Goal: Task Accomplishment & Management: Manage account settings

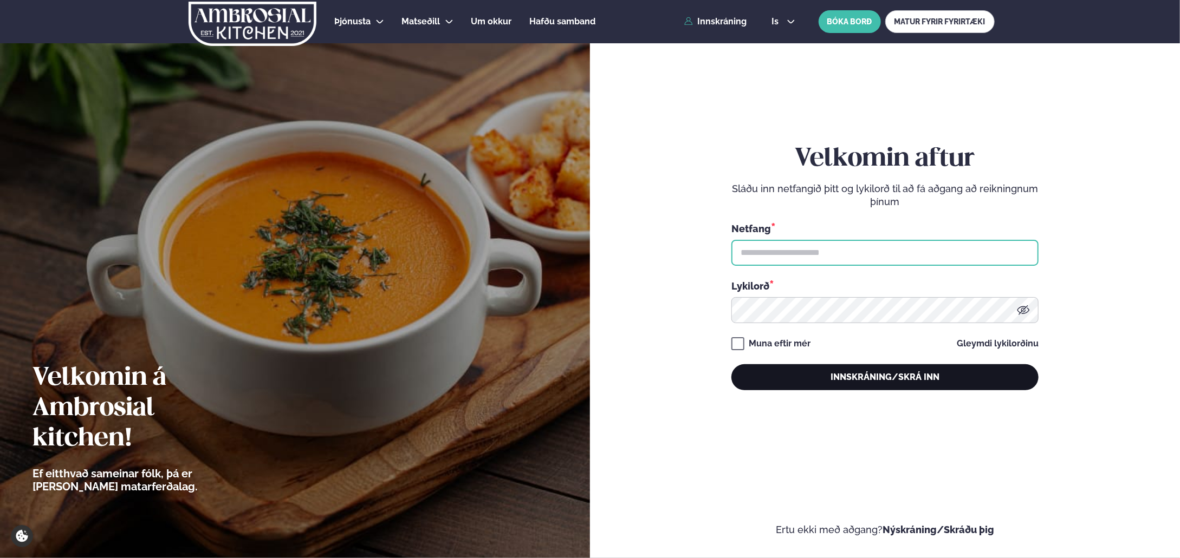
type input "**********"
click at [901, 381] on button "Innskráning/Skrá inn" at bounding box center [884, 377] width 307 height 26
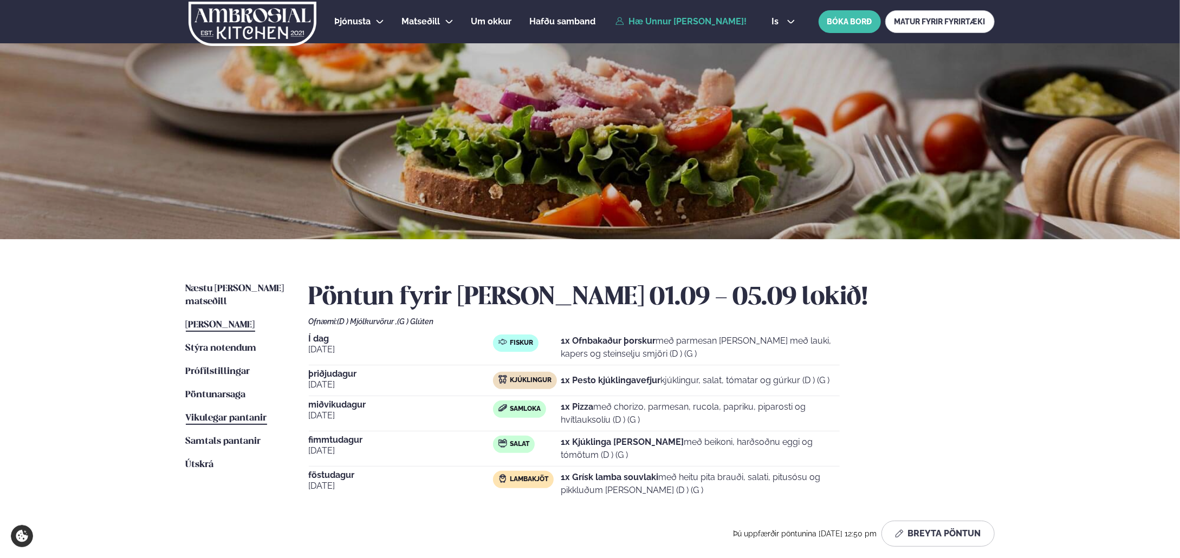
click at [256, 414] on span "Vikulegar pantanir" at bounding box center [226, 418] width 81 height 9
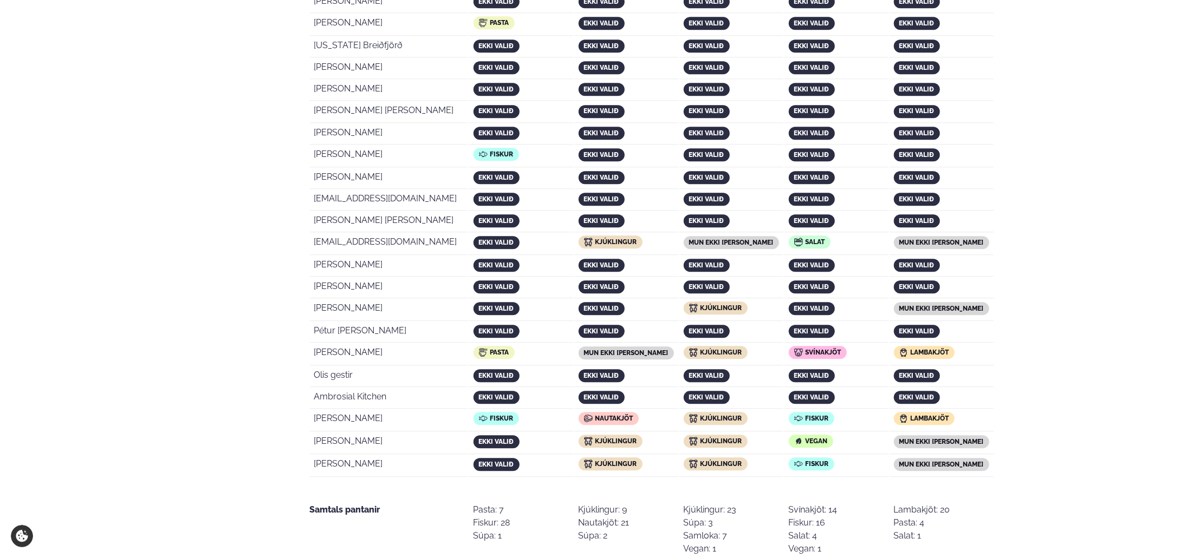
scroll to position [1895, 0]
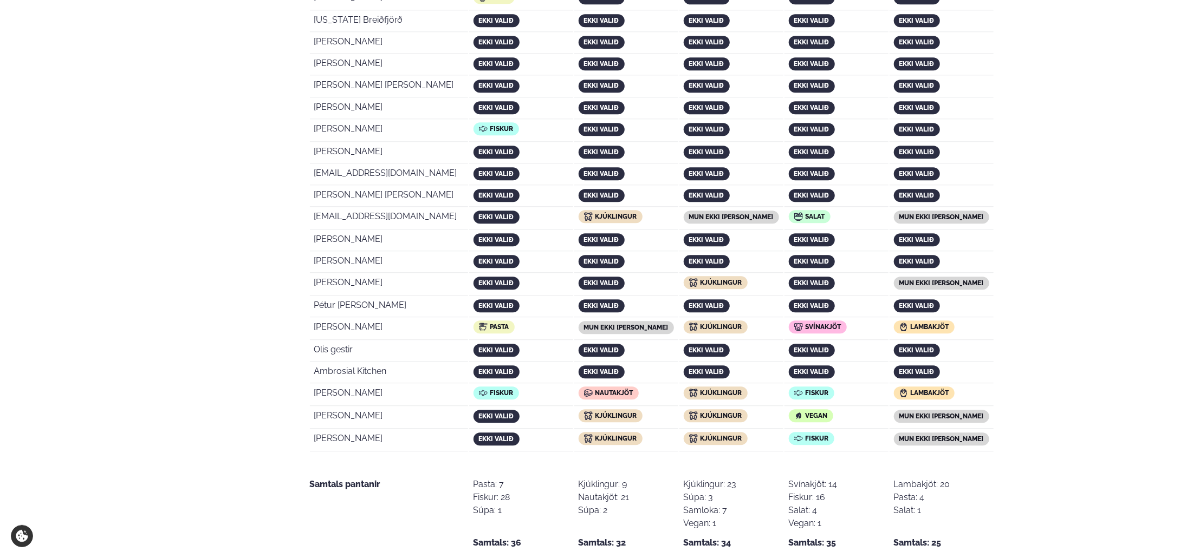
click at [340, 430] on td "[PERSON_NAME]" at bounding box center [389, 441] width 158 height 22
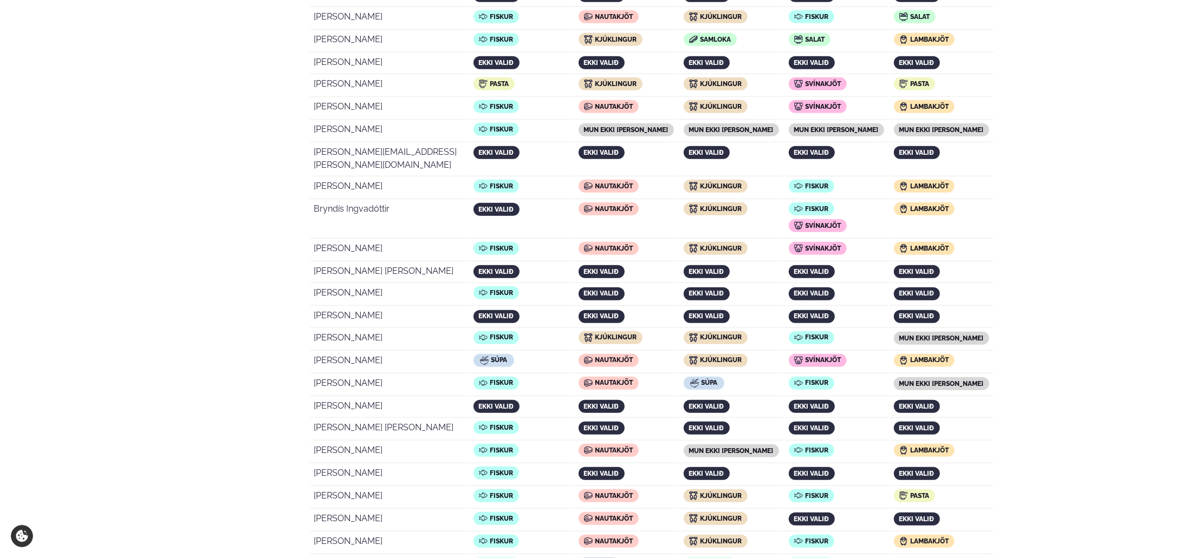
scroll to position [0, 0]
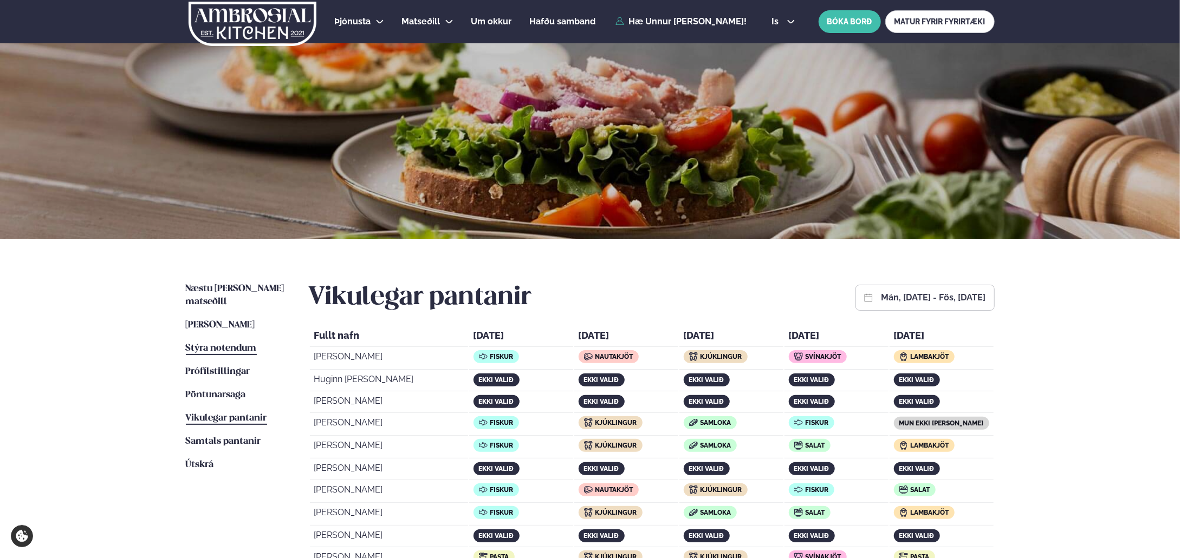
drag, startPoint x: 212, startPoint y: 333, endPoint x: 229, endPoint y: 333, distance: 16.3
click at [212, 344] on span "Stýra notendum" at bounding box center [221, 348] width 71 height 9
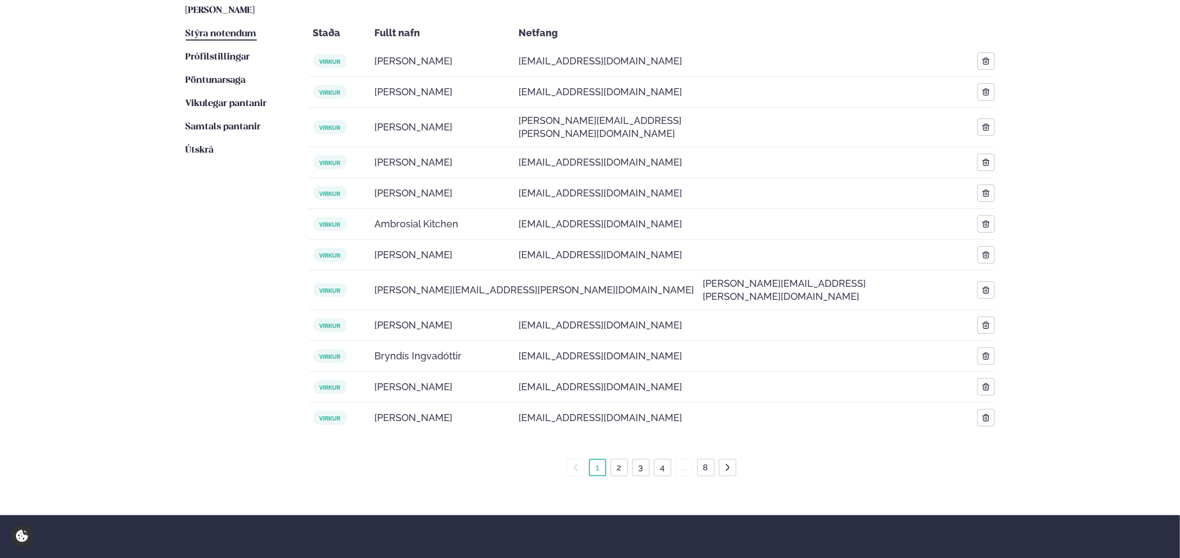
scroll to position [315, 0]
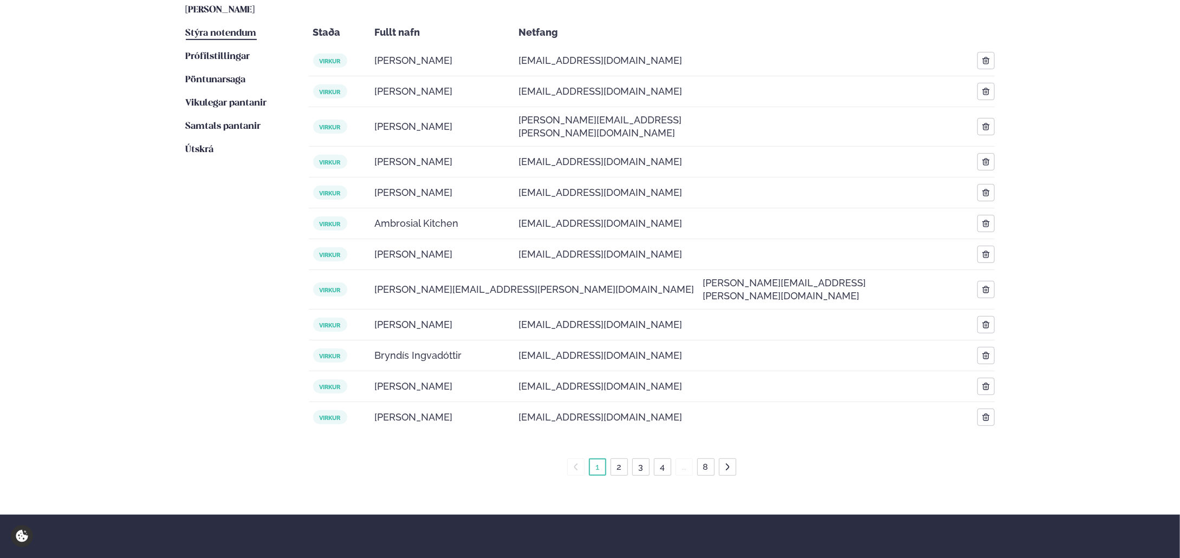
click at [709, 459] on link "8" at bounding box center [706, 467] width 10 height 17
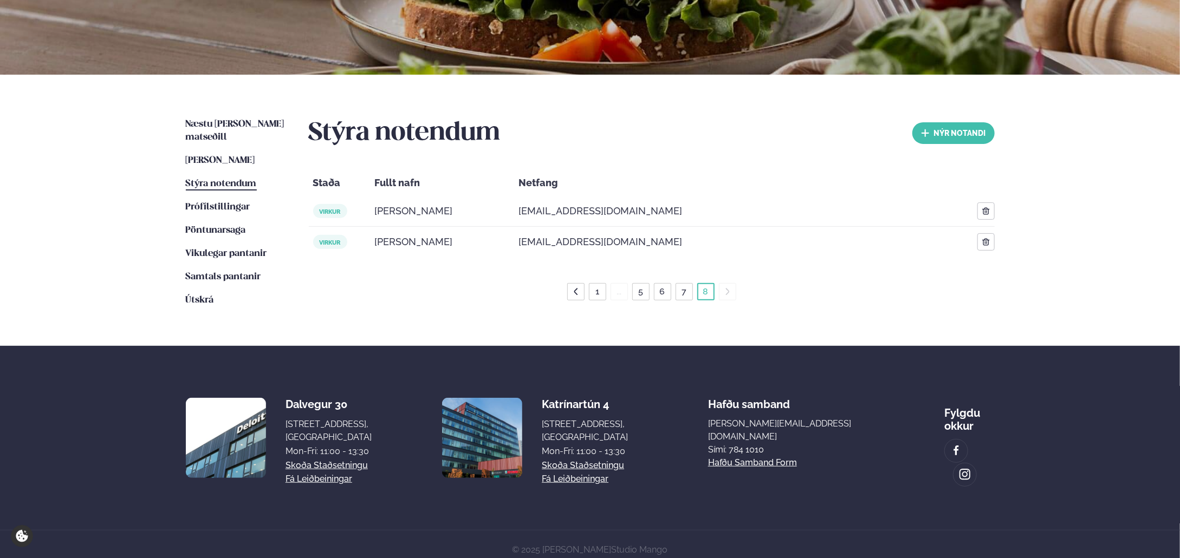
click at [543, 237] on span "[EMAIL_ADDRESS][DOMAIN_NAME]" at bounding box center [601, 242] width 164 height 13
click at [542, 238] on span "[EMAIL_ADDRESS][DOMAIN_NAME]" at bounding box center [601, 242] width 164 height 13
click at [540, 242] on span "[EMAIL_ADDRESS][DOMAIN_NAME]" at bounding box center [601, 242] width 164 height 13
drag, startPoint x: 377, startPoint y: 240, endPoint x: 538, endPoint y: 245, distance: 161.5
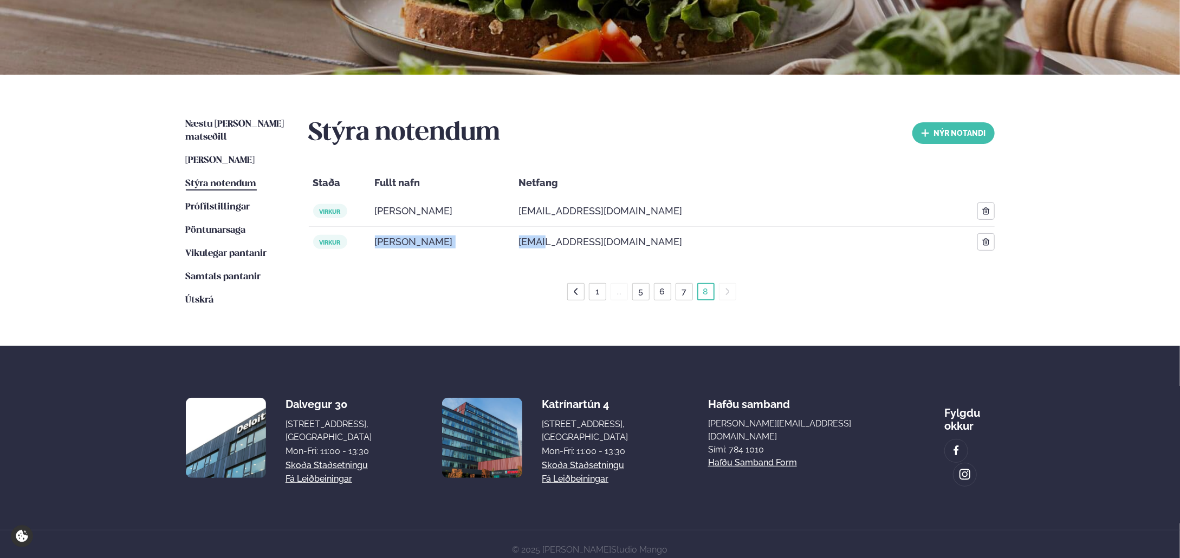
click at [538, 245] on div "virkur Þyrí [PERSON_NAME] [EMAIL_ADDRESS][DOMAIN_NAME]" at bounding box center [652, 242] width 686 height 30
click at [529, 242] on span "[EMAIL_ADDRESS][DOMAIN_NAME]" at bounding box center [601, 242] width 164 height 13
click at [336, 244] on span "virkur" at bounding box center [330, 242] width 34 height 14
click at [394, 243] on span "[PERSON_NAME]" at bounding box center [414, 242] width 78 height 13
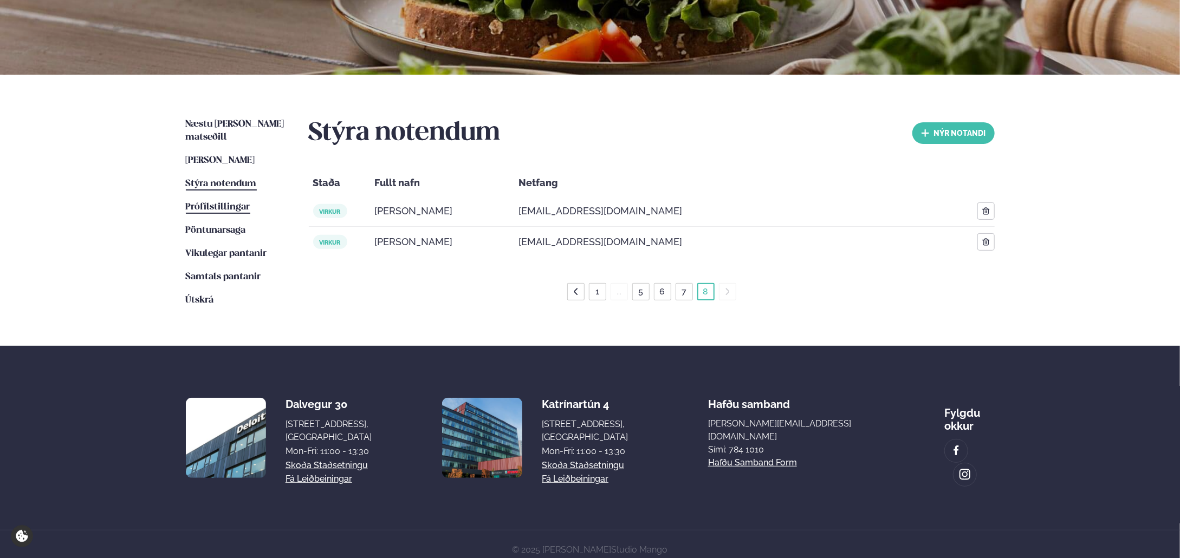
click at [238, 203] on span "Prófílstillingar" at bounding box center [218, 207] width 64 height 9
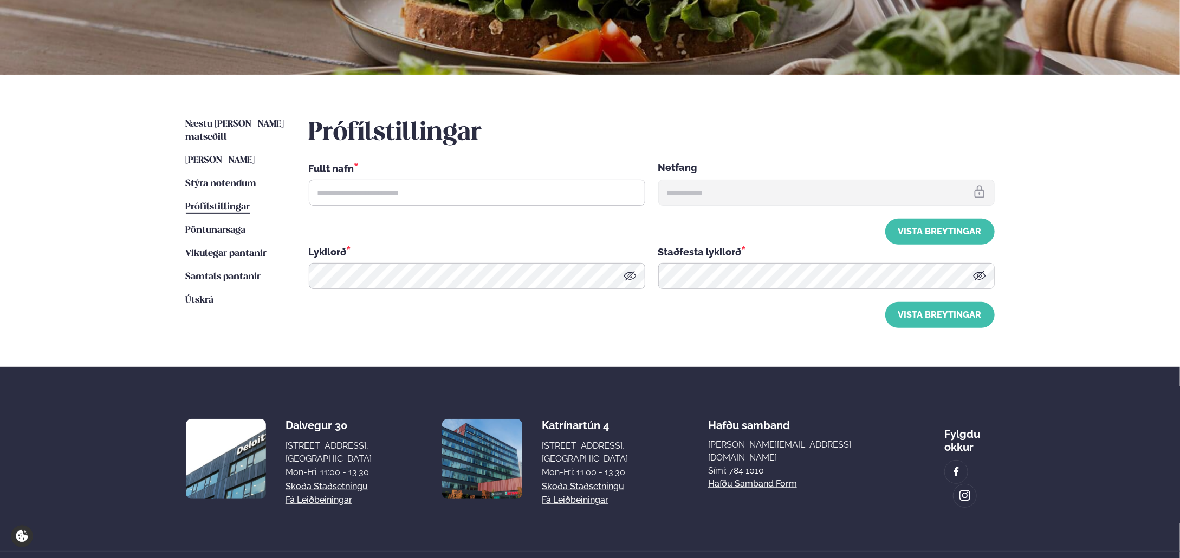
scroll to position [2, 0]
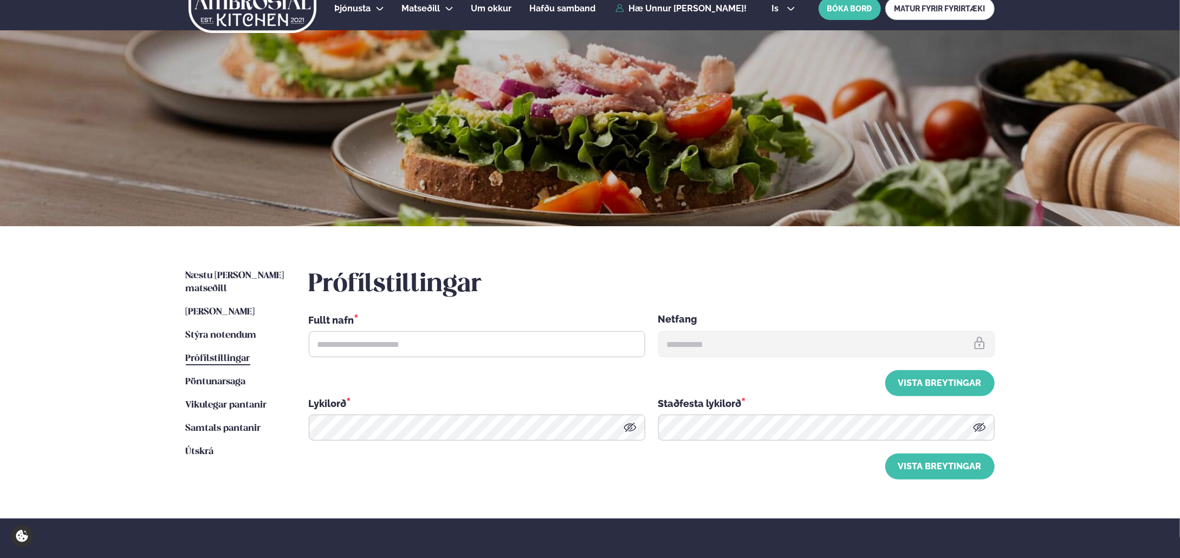
type input "**********"
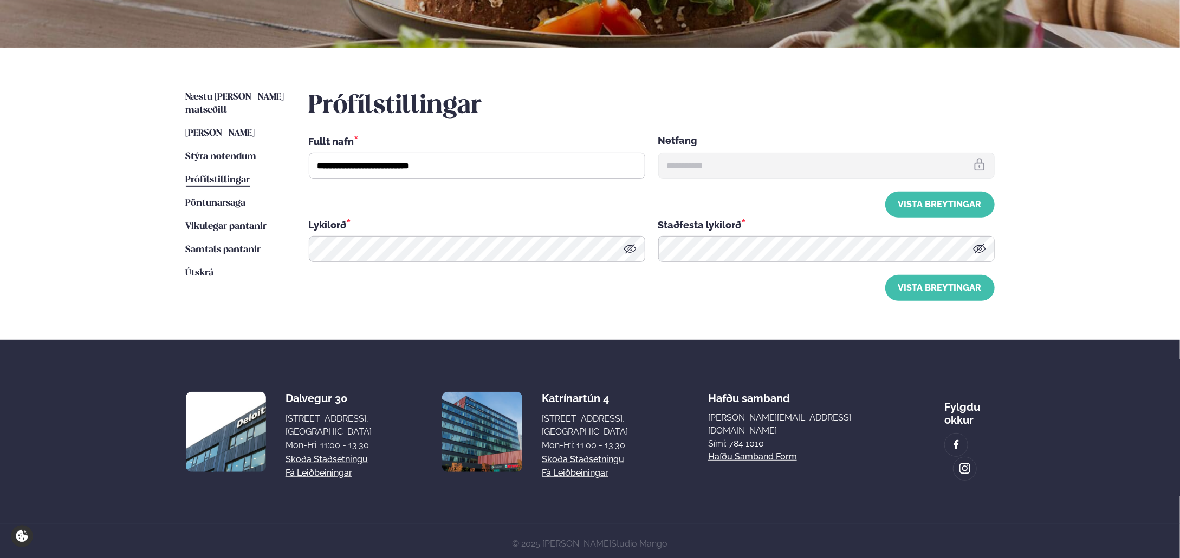
scroll to position [192, 0]
click at [240, 152] on span "Stýra notendum" at bounding box center [221, 156] width 71 height 9
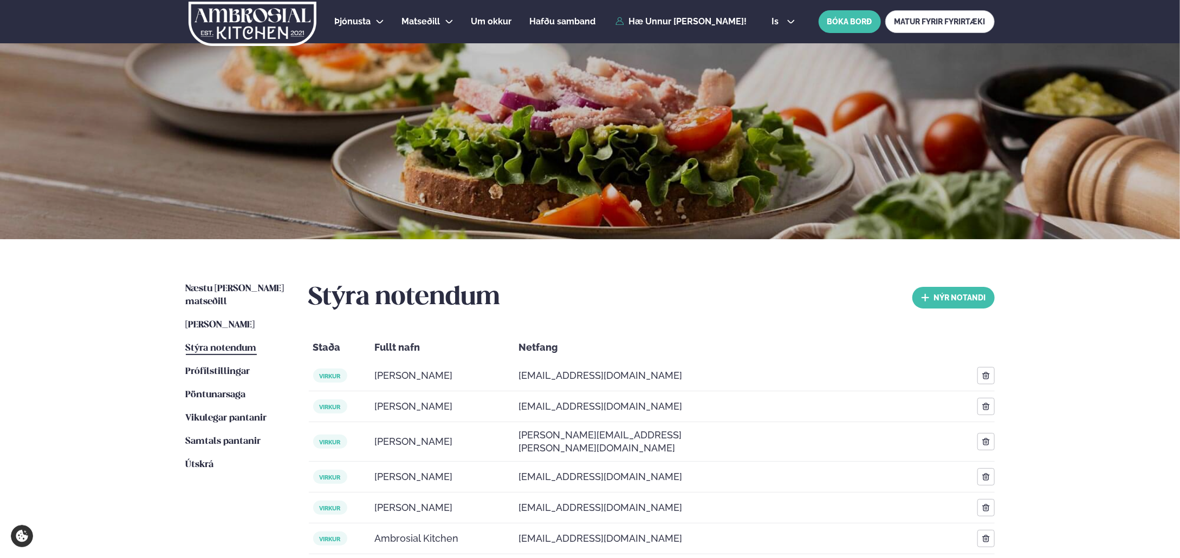
click at [757, 297] on div "Stýra notendum nýr Notandi" at bounding box center [652, 298] width 686 height 30
click at [954, 304] on button "nýr Notandi" at bounding box center [953, 298] width 82 height 22
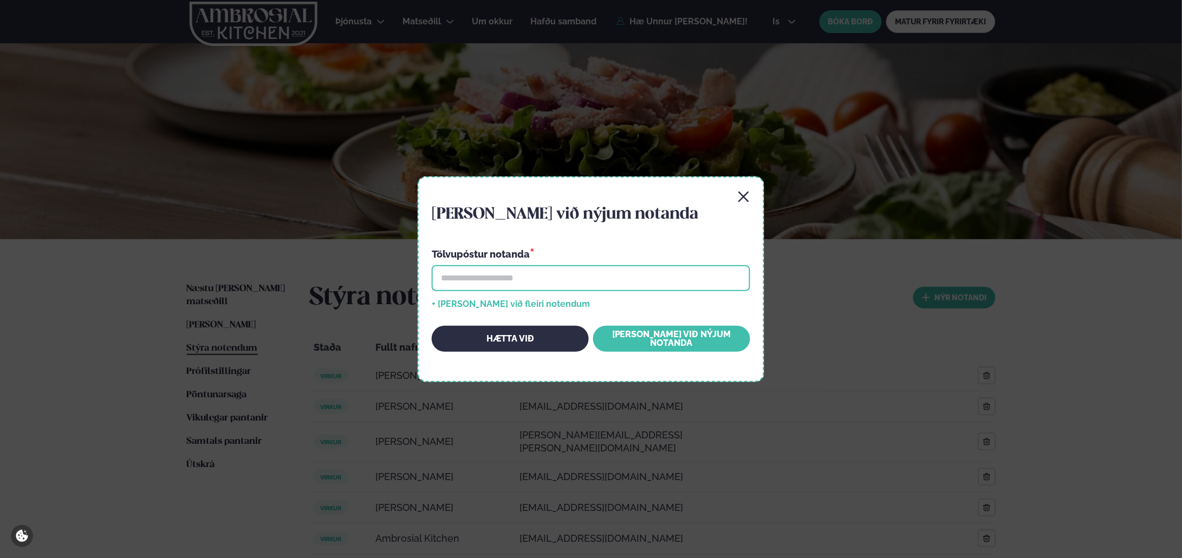
click at [514, 276] on input "email" at bounding box center [591, 278] width 318 height 26
type input "**********"
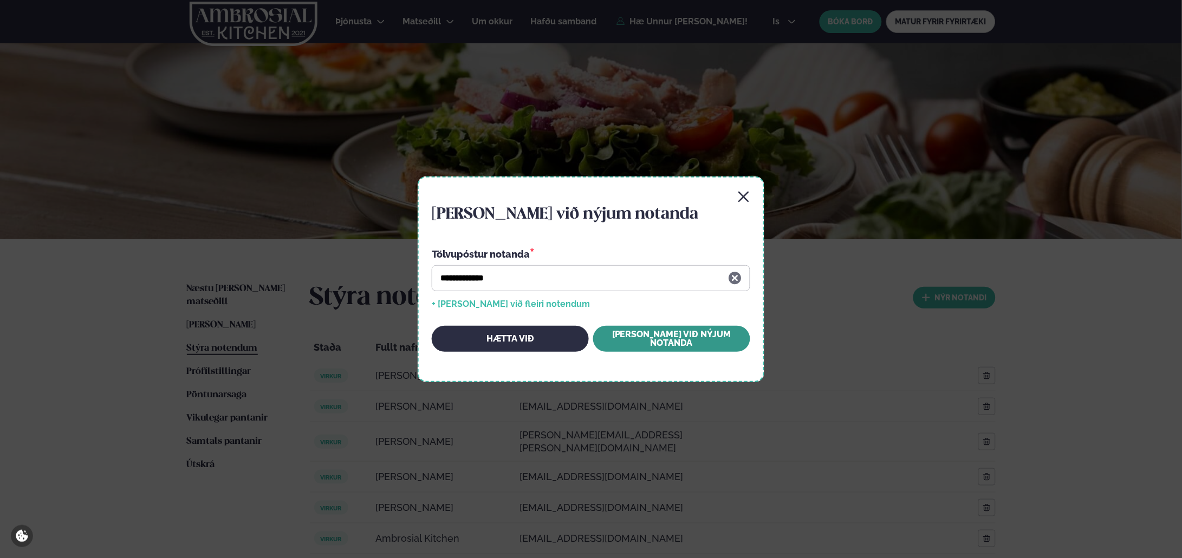
click at [668, 341] on button "[PERSON_NAME] við nýjum notanda" at bounding box center [671, 339] width 157 height 26
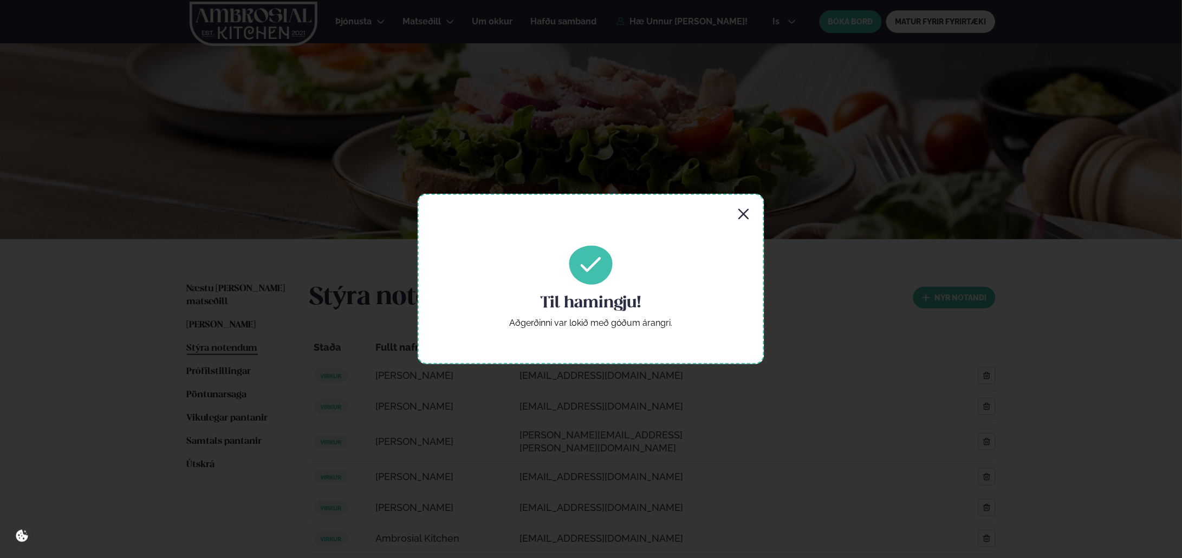
click at [744, 212] on icon "button" at bounding box center [743, 214] width 13 height 13
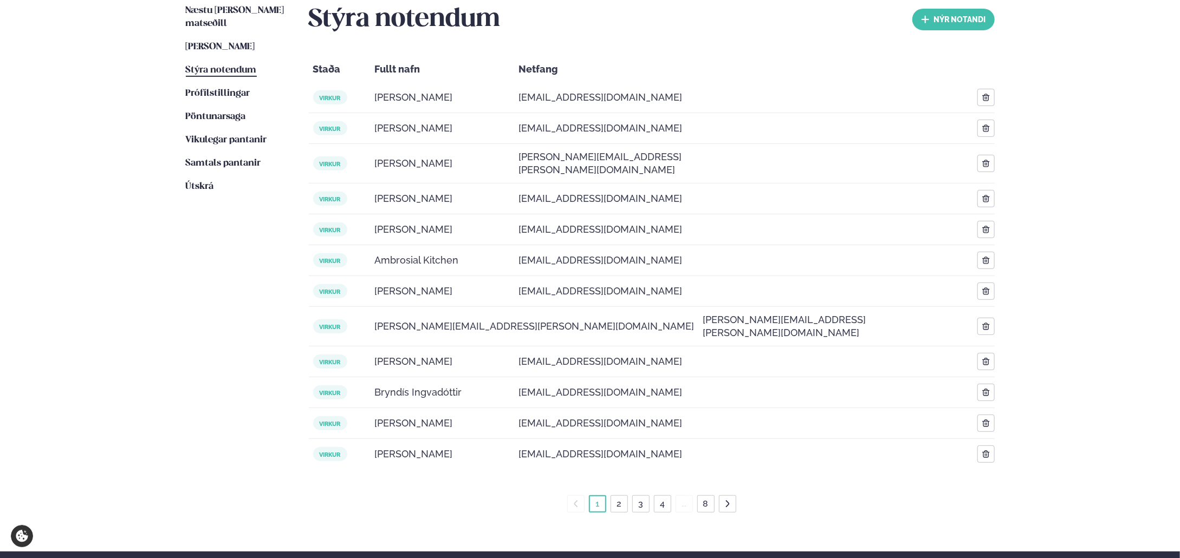
scroll to position [473, 0]
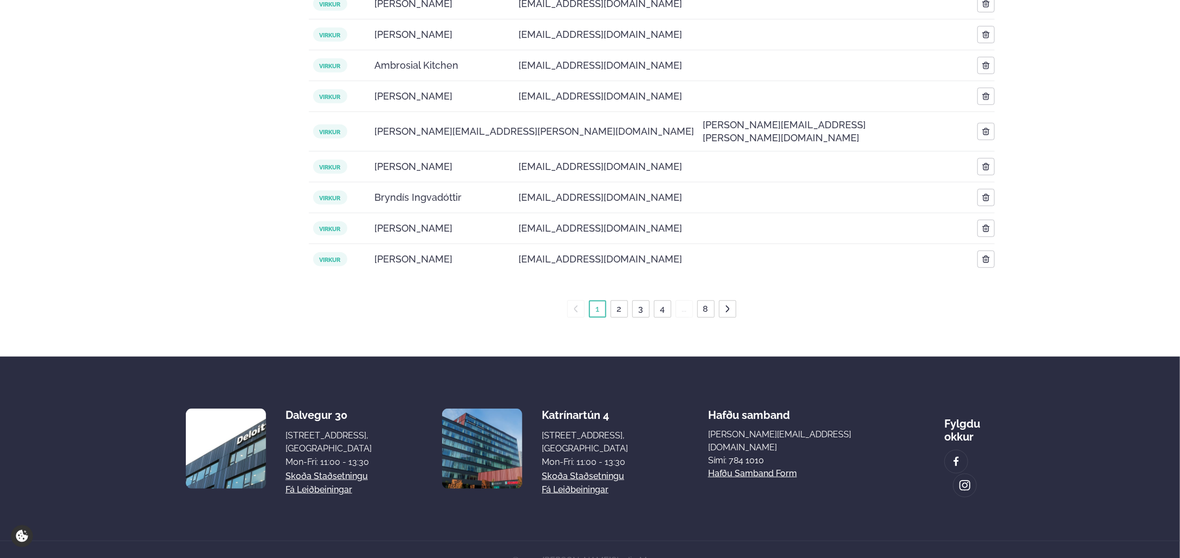
click at [727, 305] on icon at bounding box center [727, 309] width 9 height 9
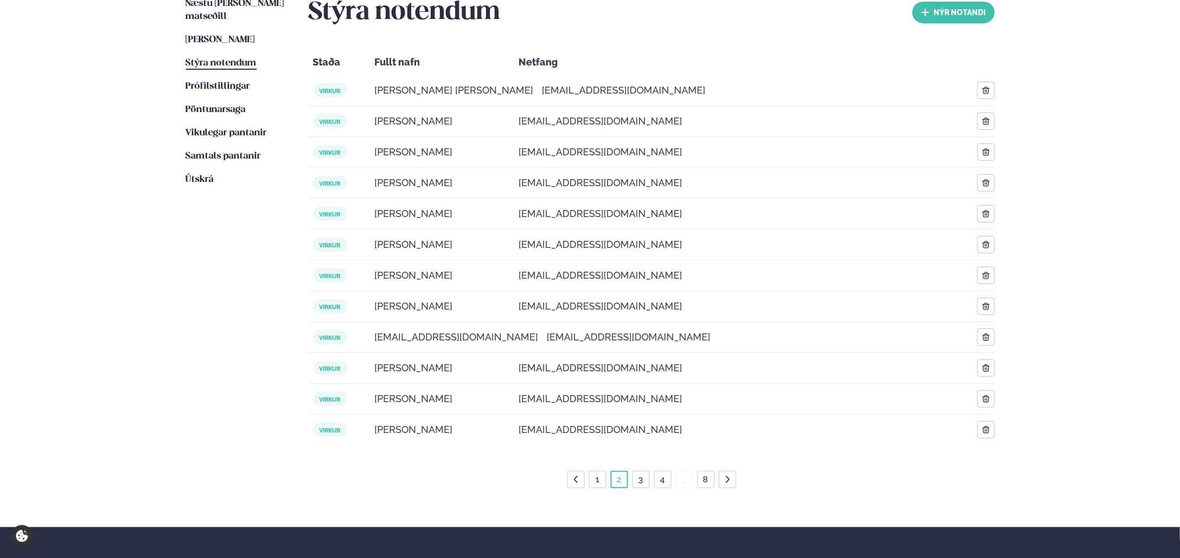
scroll to position [282, 0]
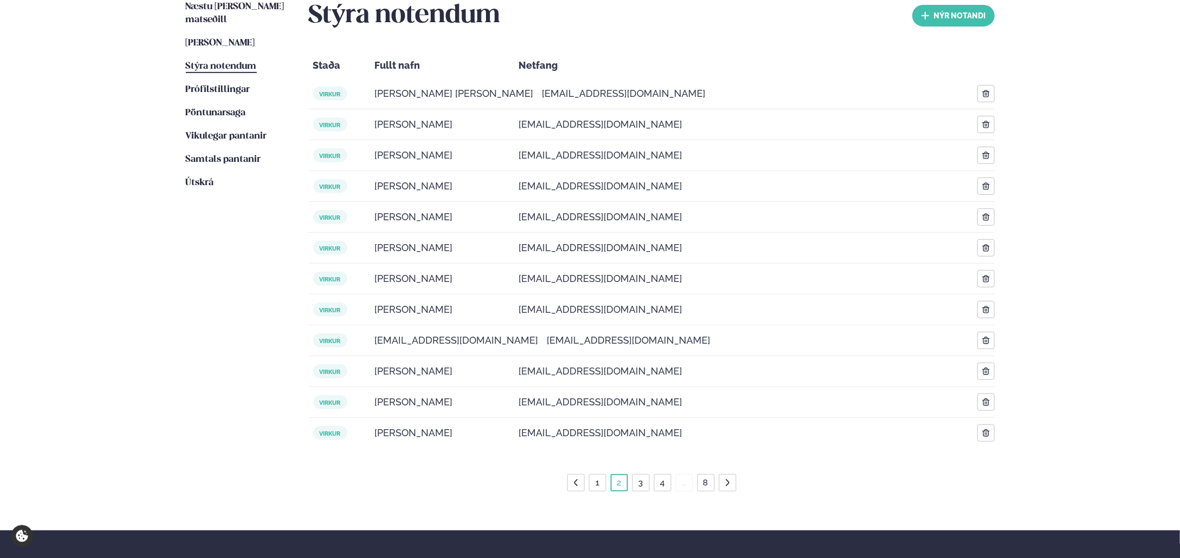
click at [705, 485] on link "8" at bounding box center [706, 482] width 10 height 17
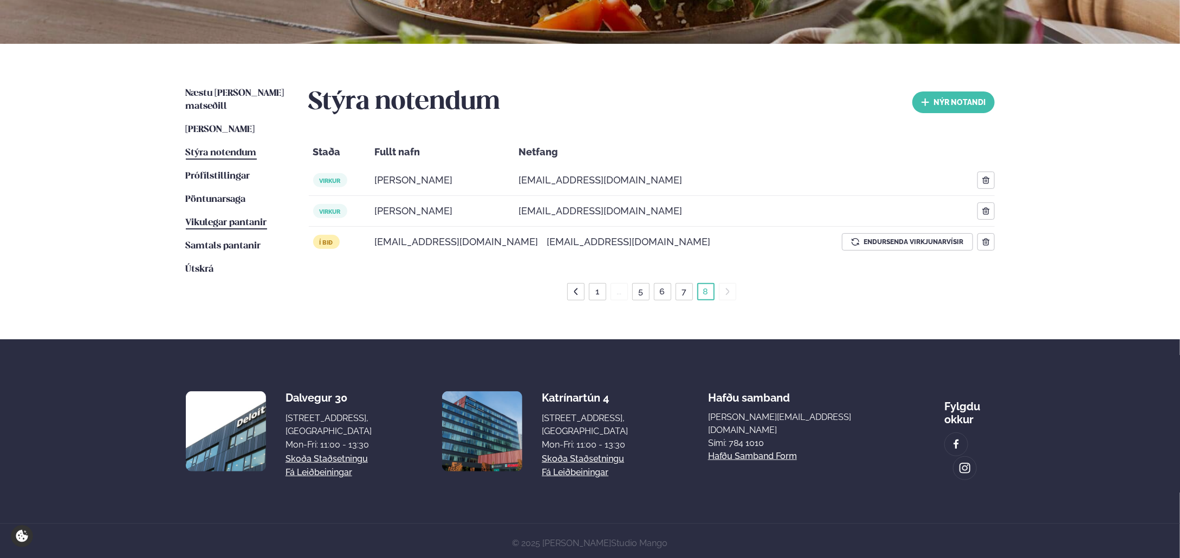
click at [240, 218] on span "Vikulegar pantanir" at bounding box center [226, 222] width 81 height 9
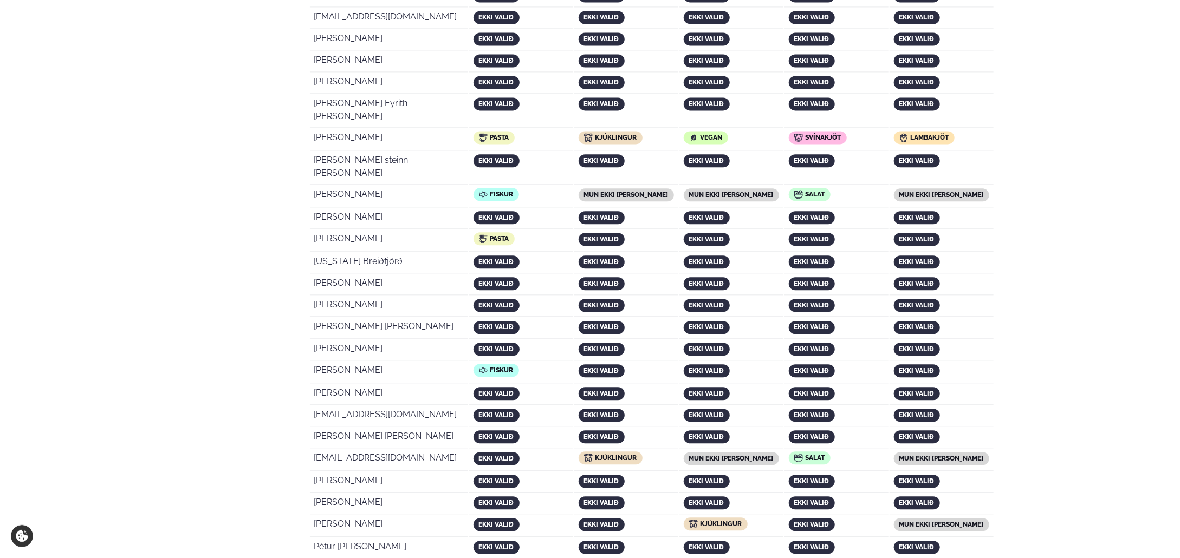
scroll to position [1895, 0]
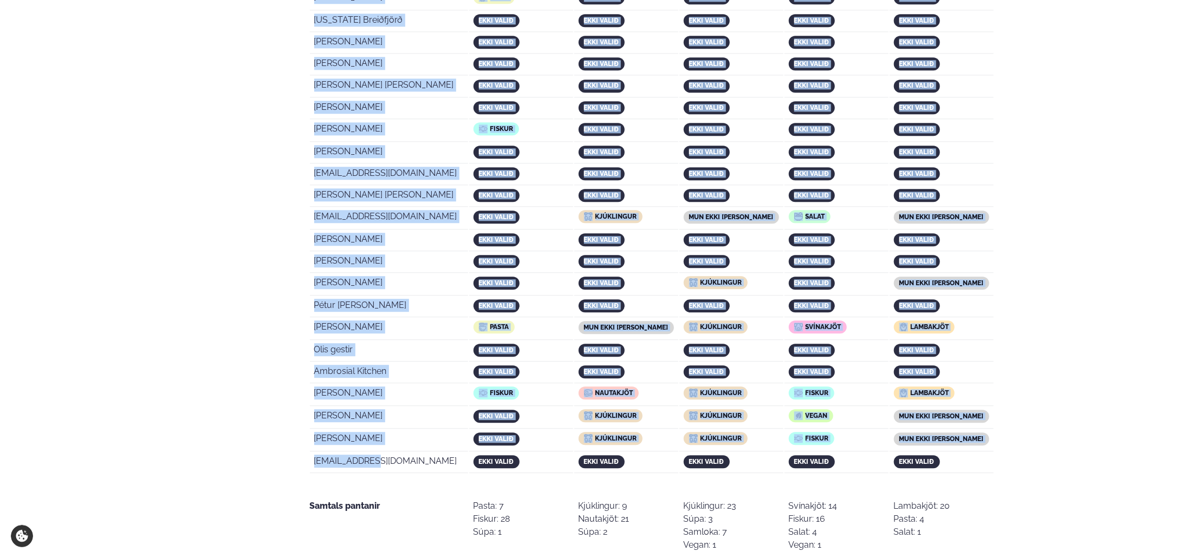
drag, startPoint x: 305, startPoint y: 362, endPoint x: 383, endPoint y: 367, distance: 78.1
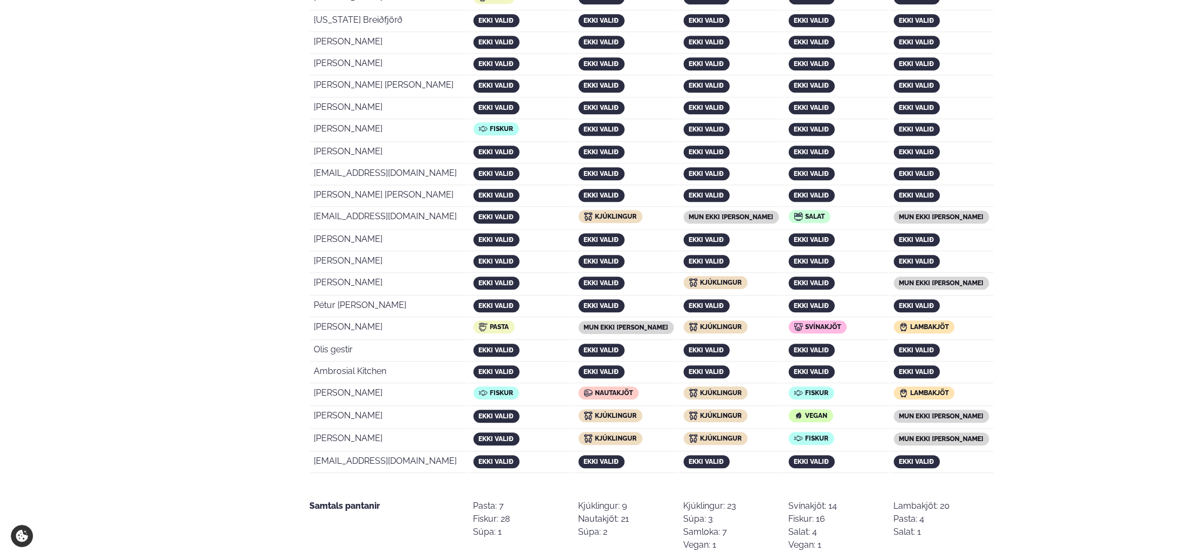
click at [398, 474] on td "Samtals pantanir" at bounding box center [389, 522] width 158 height 97
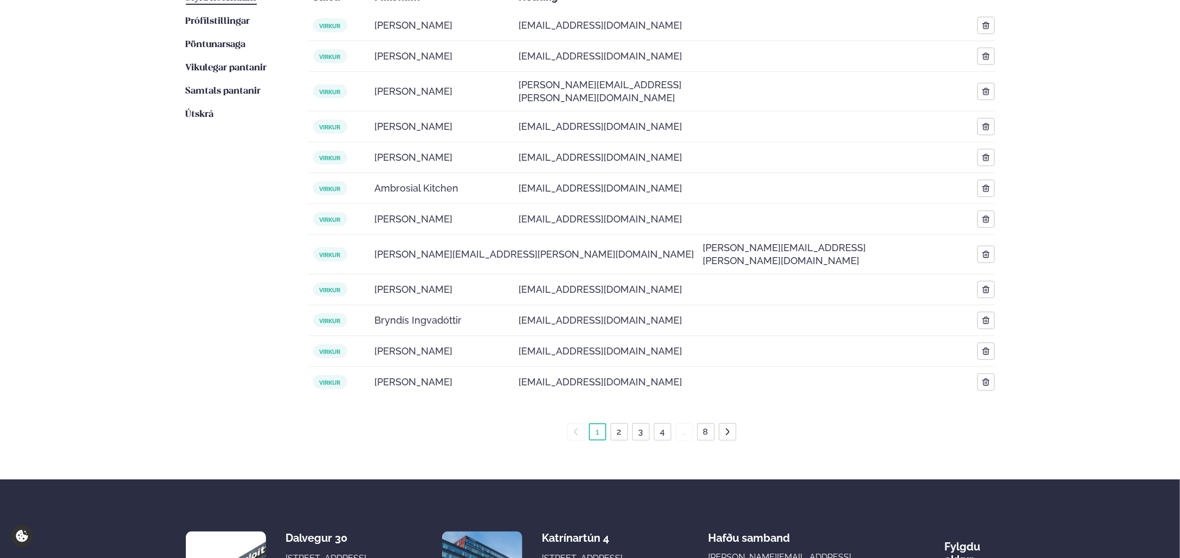
scroll to position [473, 0]
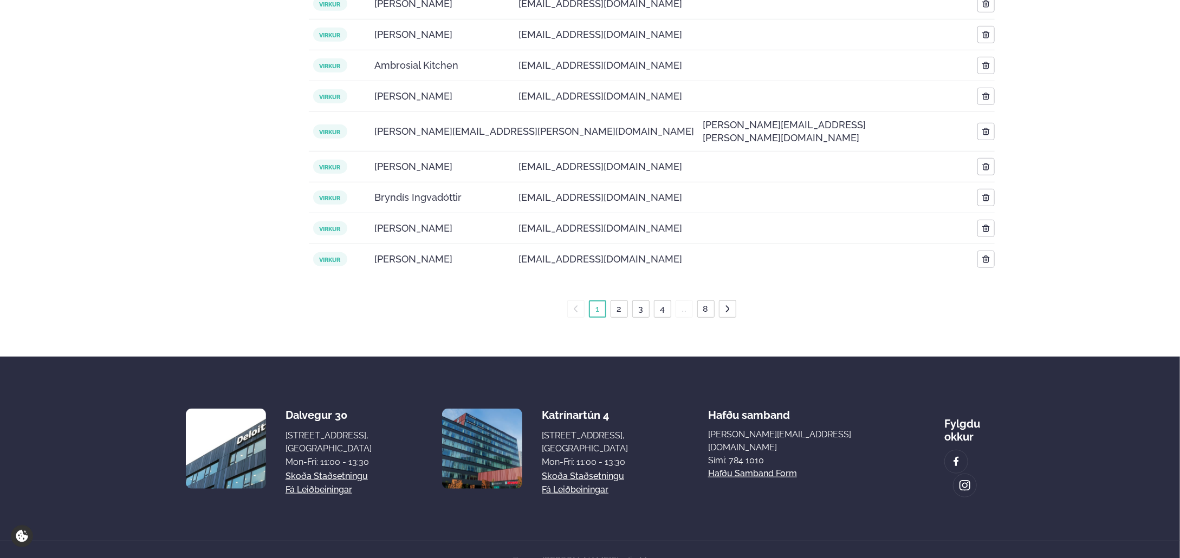
click at [706, 301] on link "8" at bounding box center [706, 309] width 10 height 17
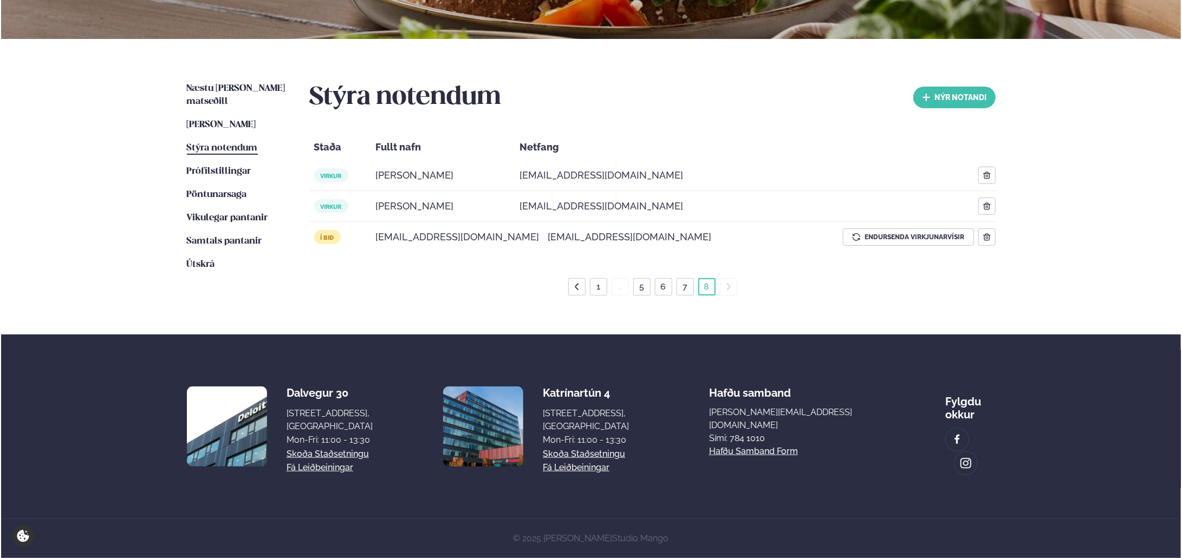
scroll to position [196, 0]
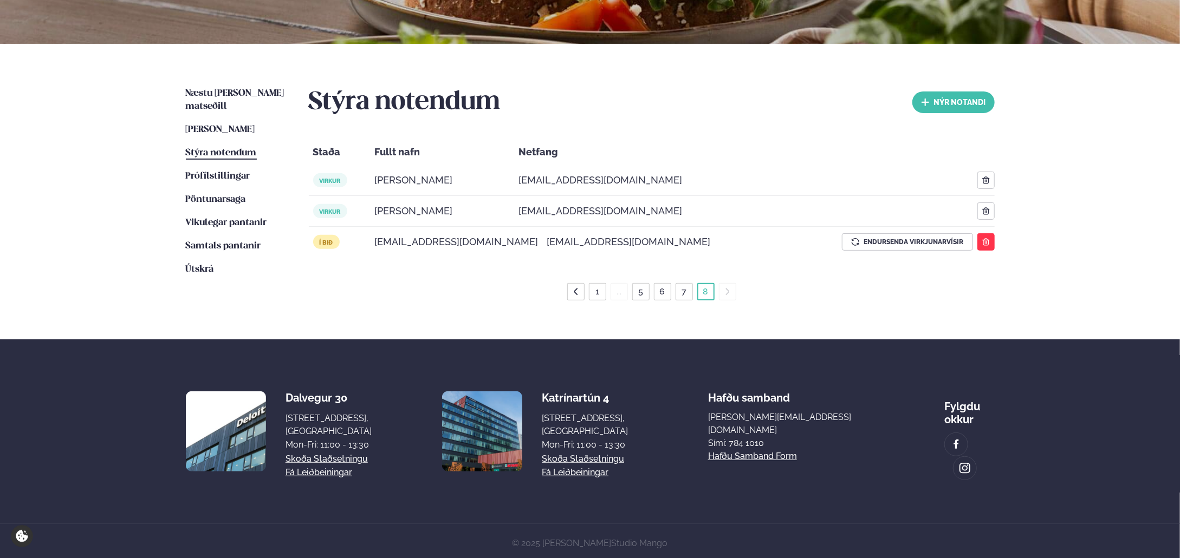
click at [988, 242] on icon "button" at bounding box center [985, 241] width 7 height 7
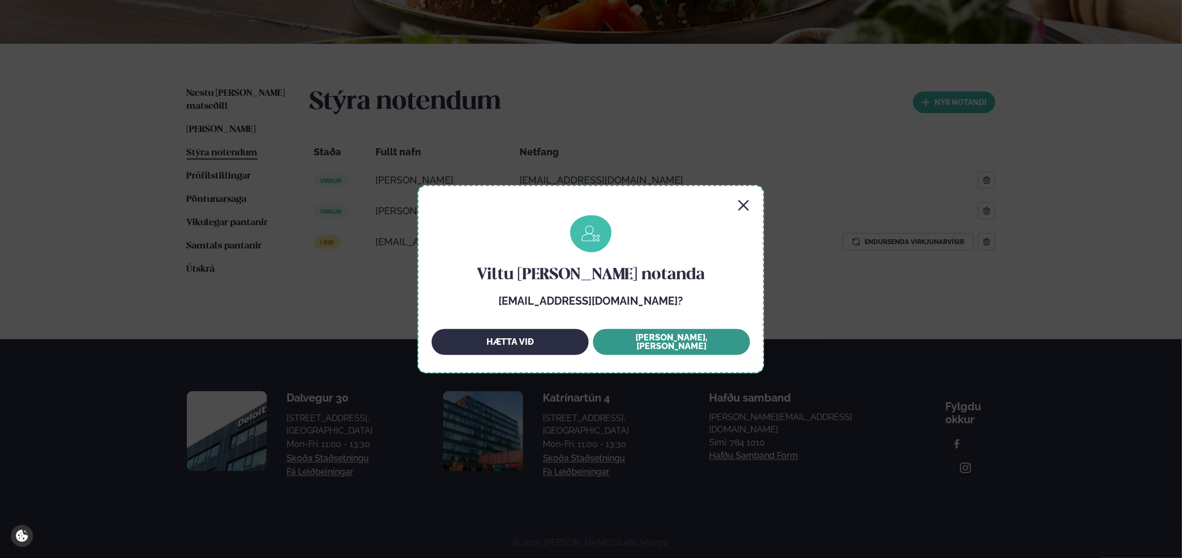
click at [679, 343] on button "[PERSON_NAME], [PERSON_NAME]" at bounding box center [671, 342] width 157 height 26
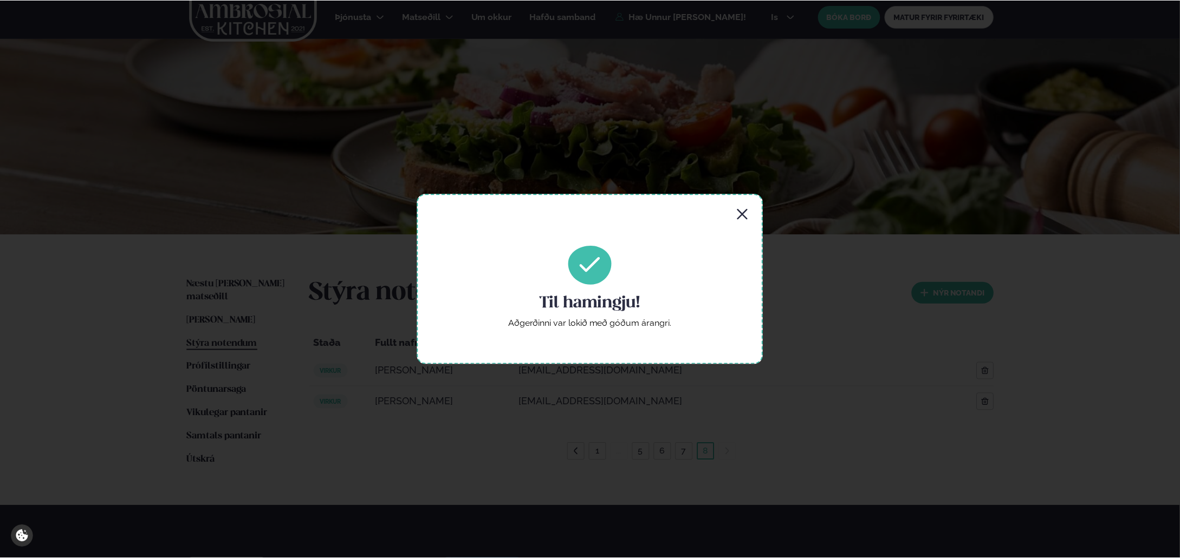
scroll to position [0, 0]
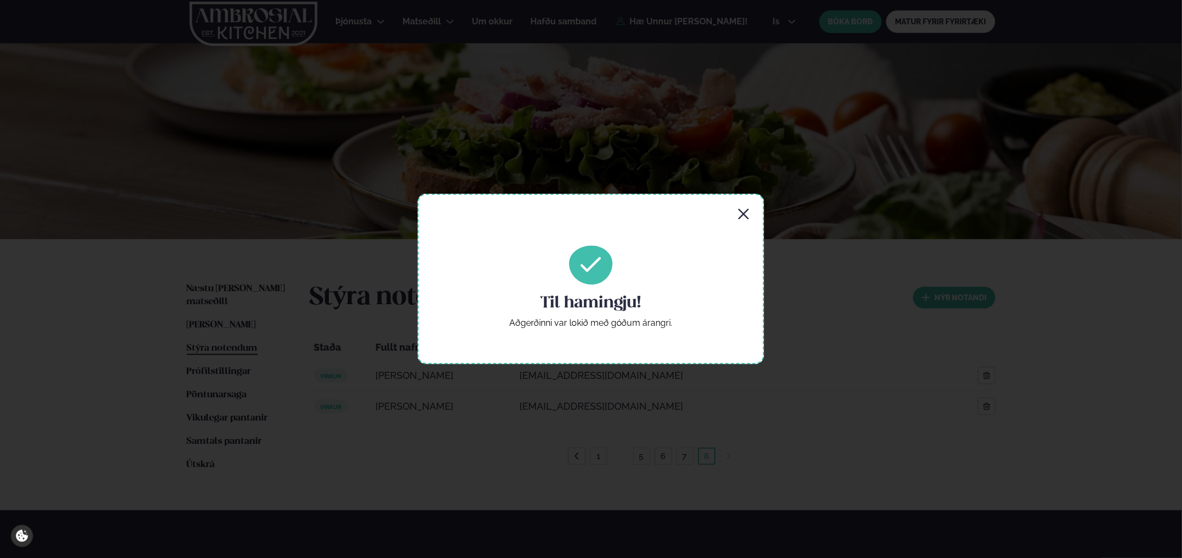
click at [743, 219] on icon "button" at bounding box center [743, 214] width 13 height 13
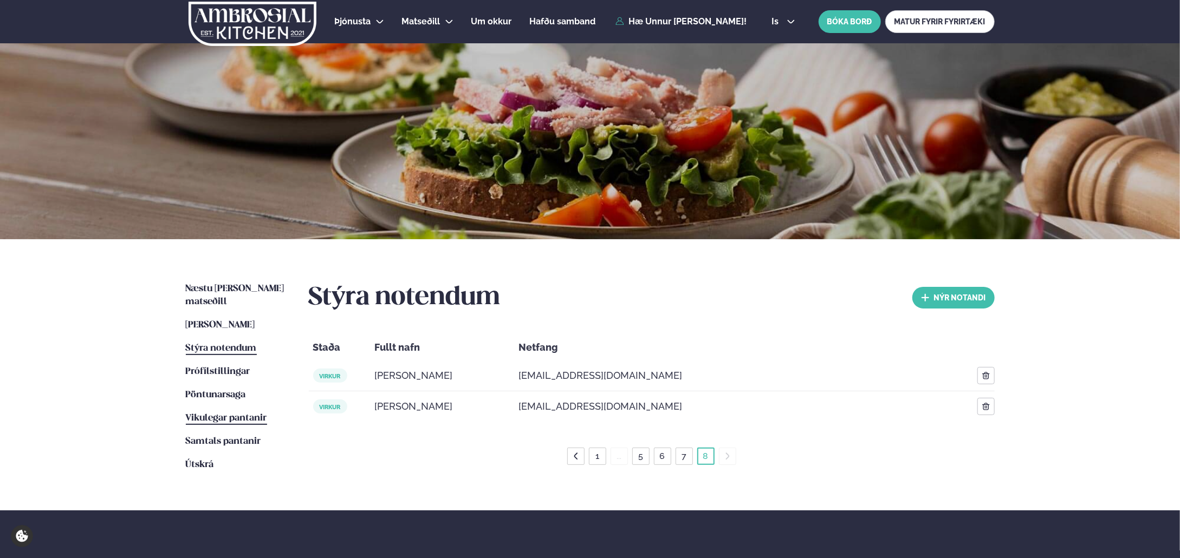
click at [243, 412] on link "Vikulegar pantanir Vikulegar pantanir" at bounding box center [226, 418] width 81 height 13
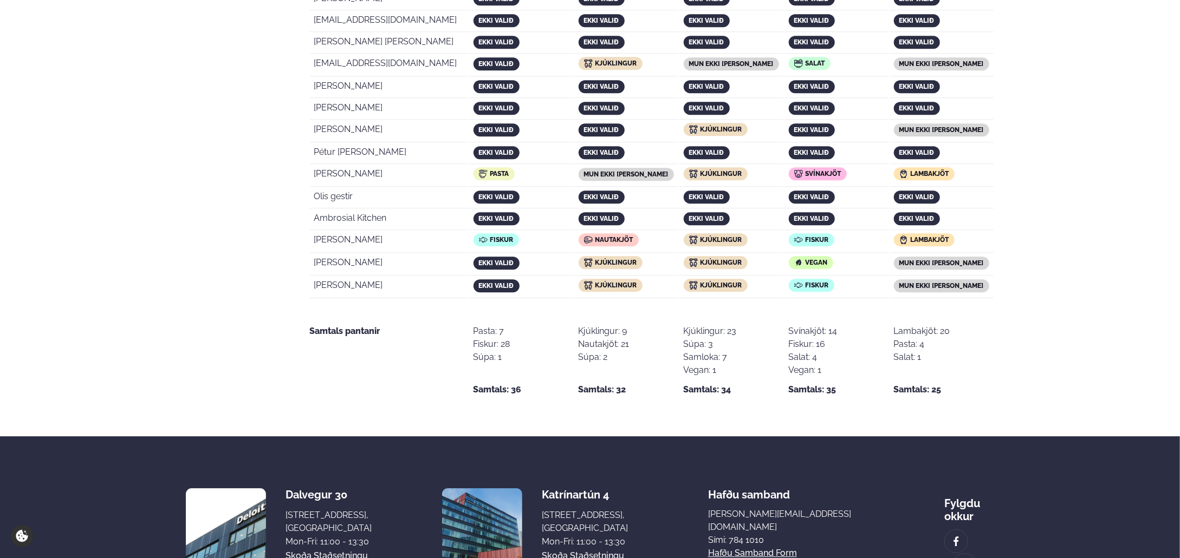
scroll to position [2051, 0]
